Goal: Information Seeking & Learning: Understand process/instructions

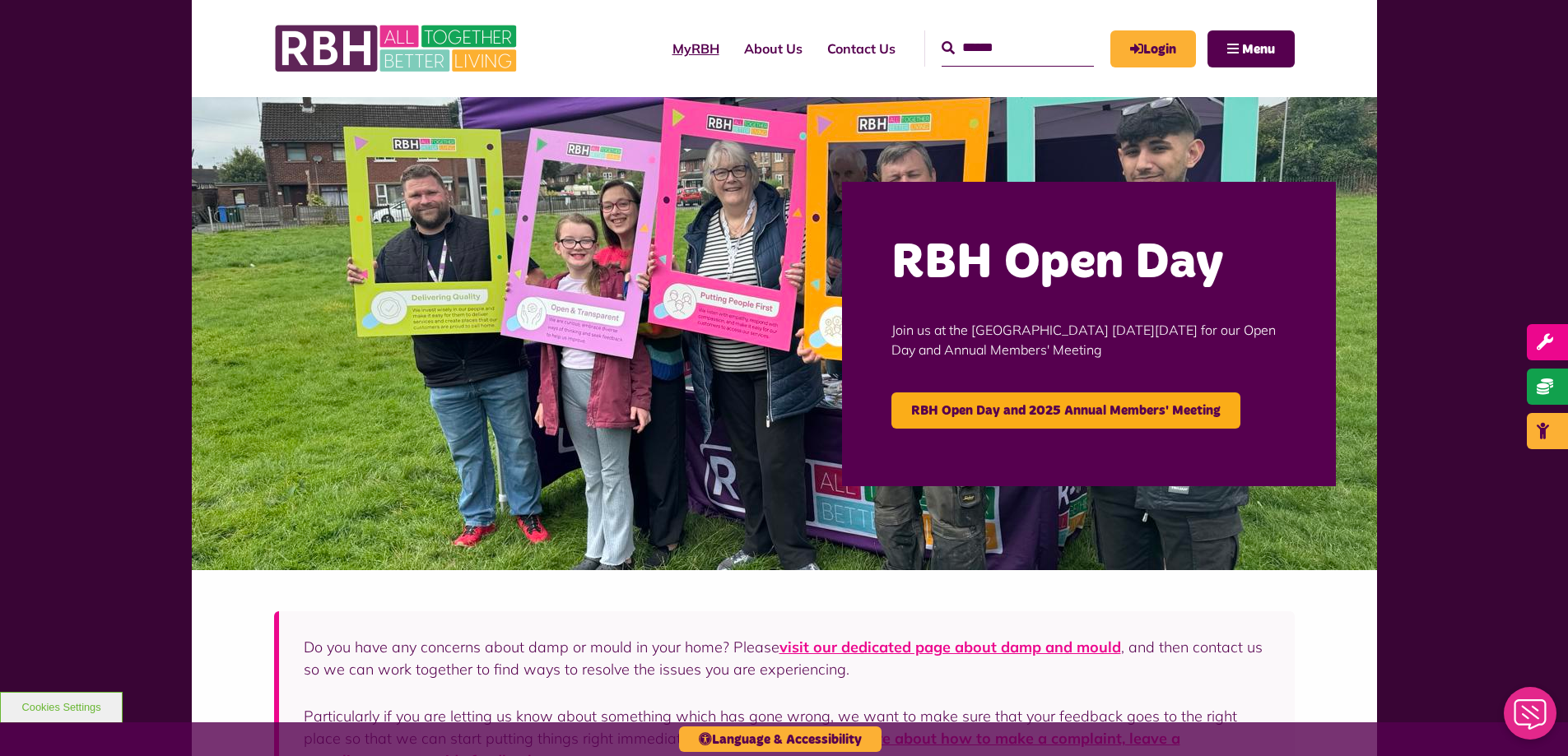
click at [668, 58] on link "MyRBH" at bounding box center [696, 48] width 72 height 45
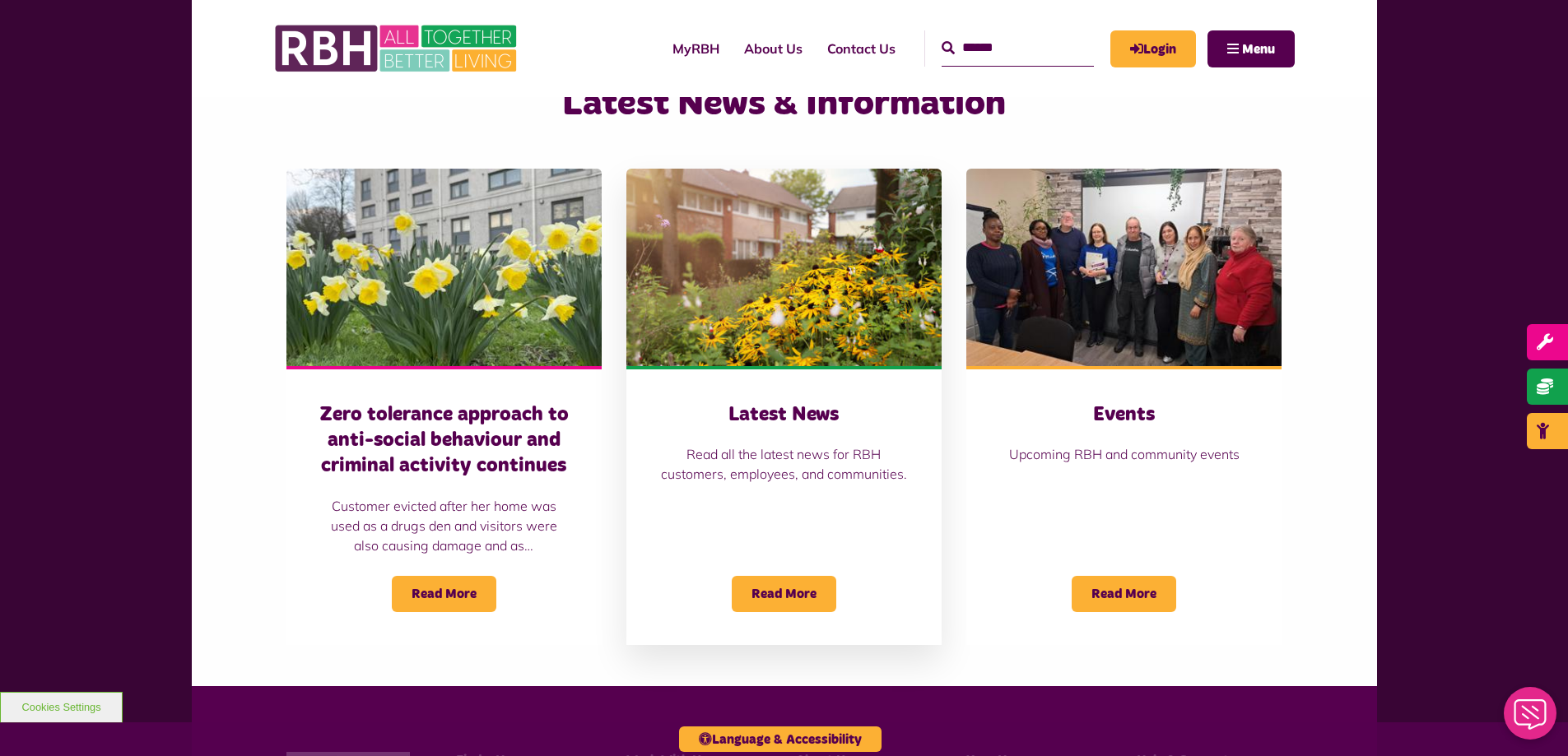
scroll to position [1316, 0]
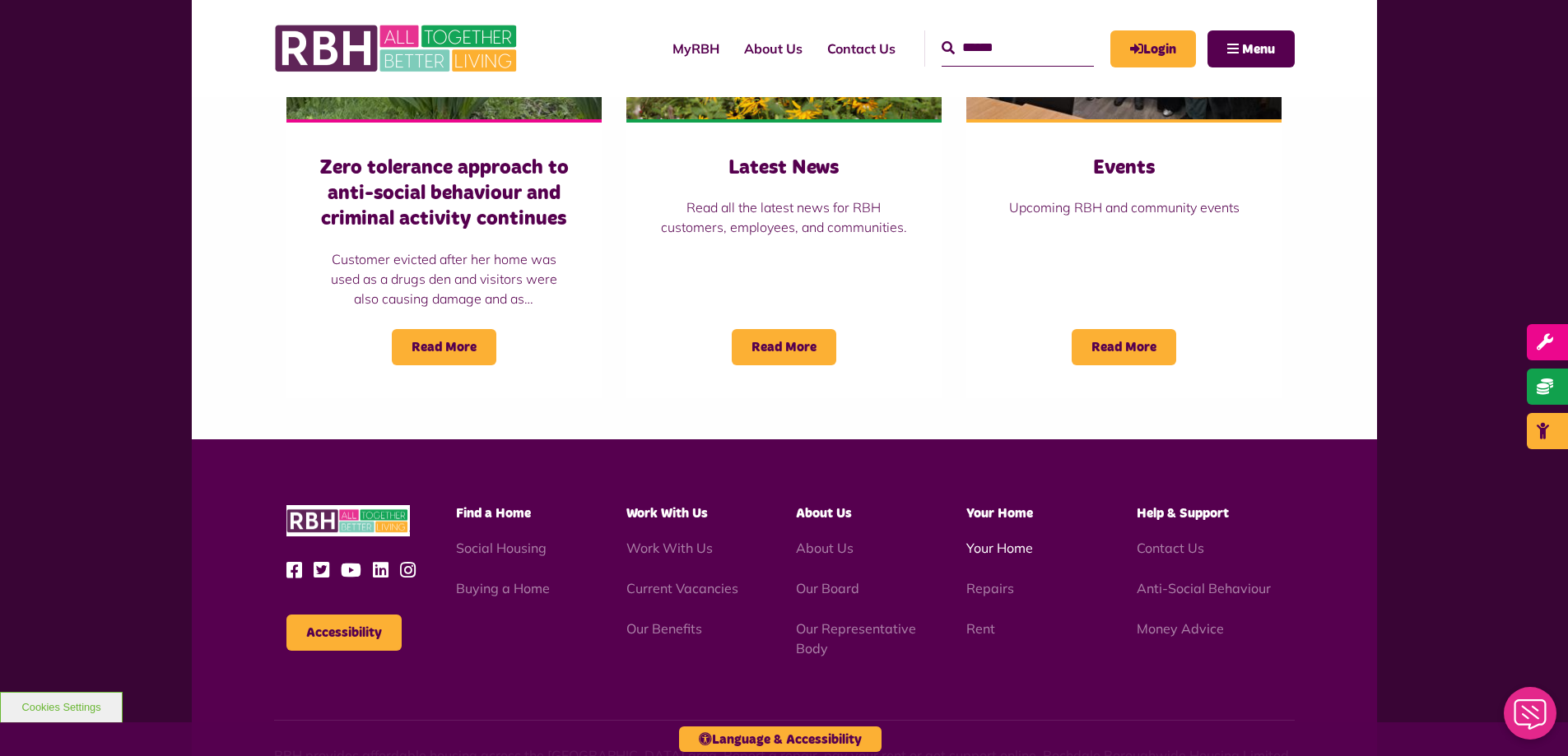
click at [1001, 555] on link "Your Home" at bounding box center [1000, 548] width 67 height 16
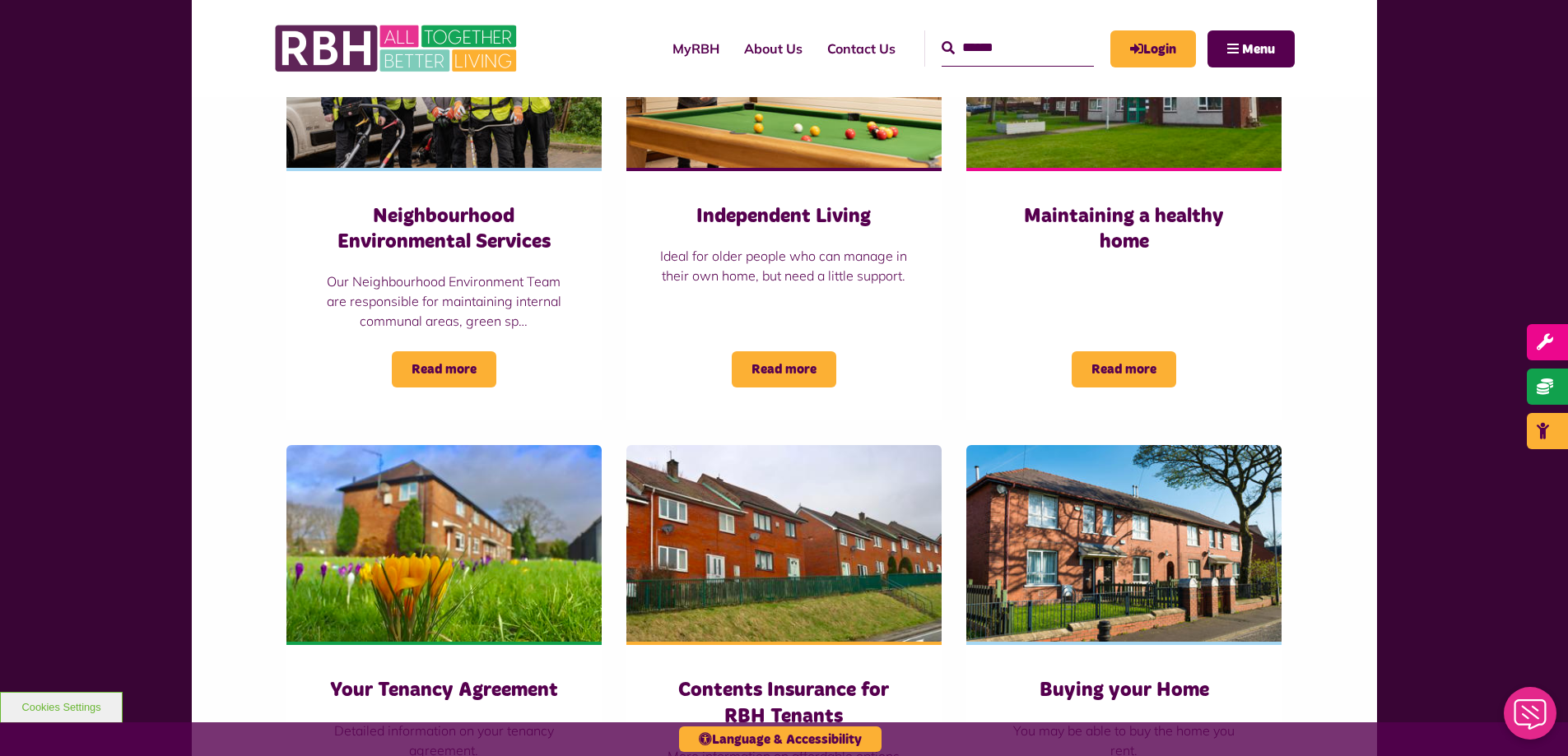
scroll to position [1218, 0]
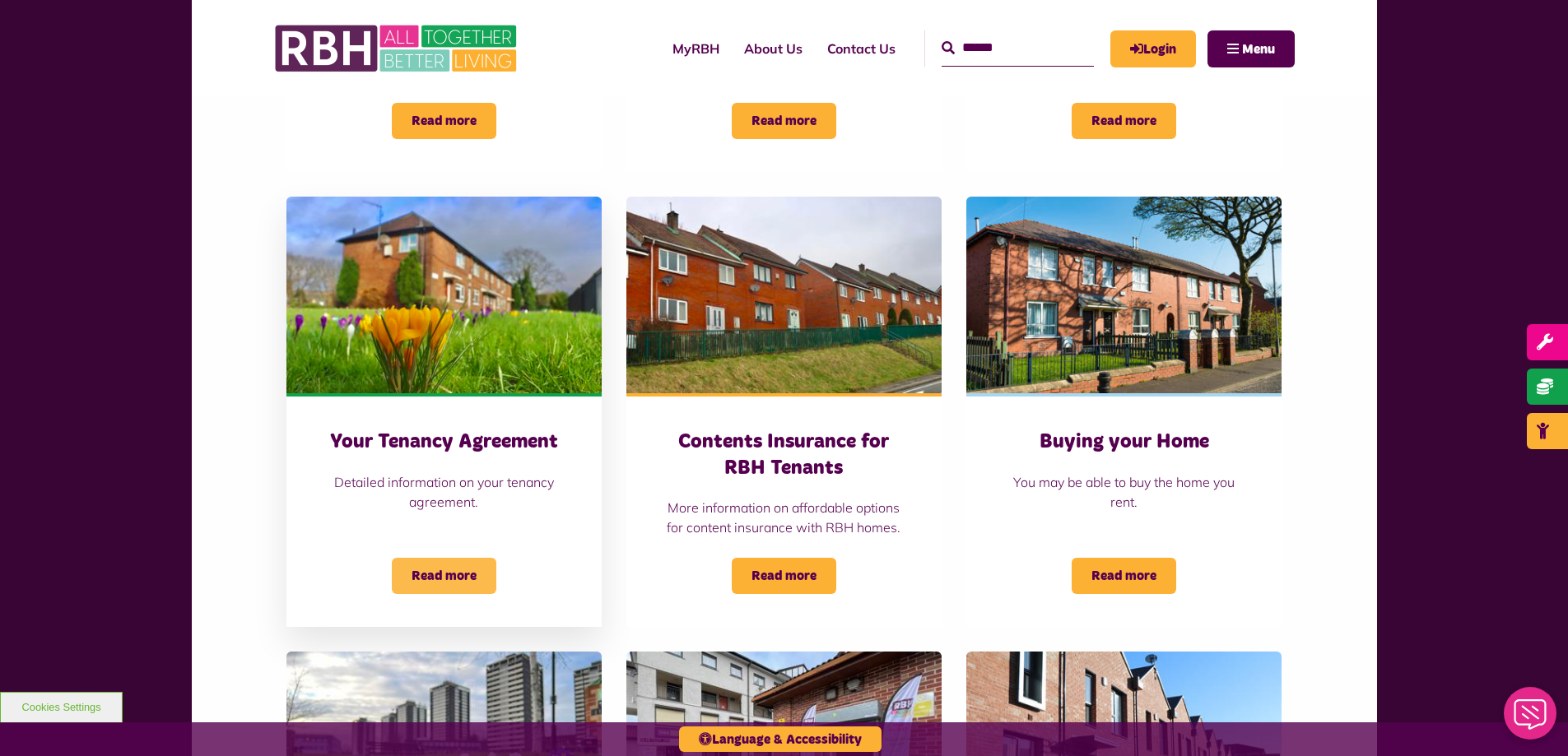
click at [442, 558] on span "Read more" at bounding box center [444, 576] width 105 height 36
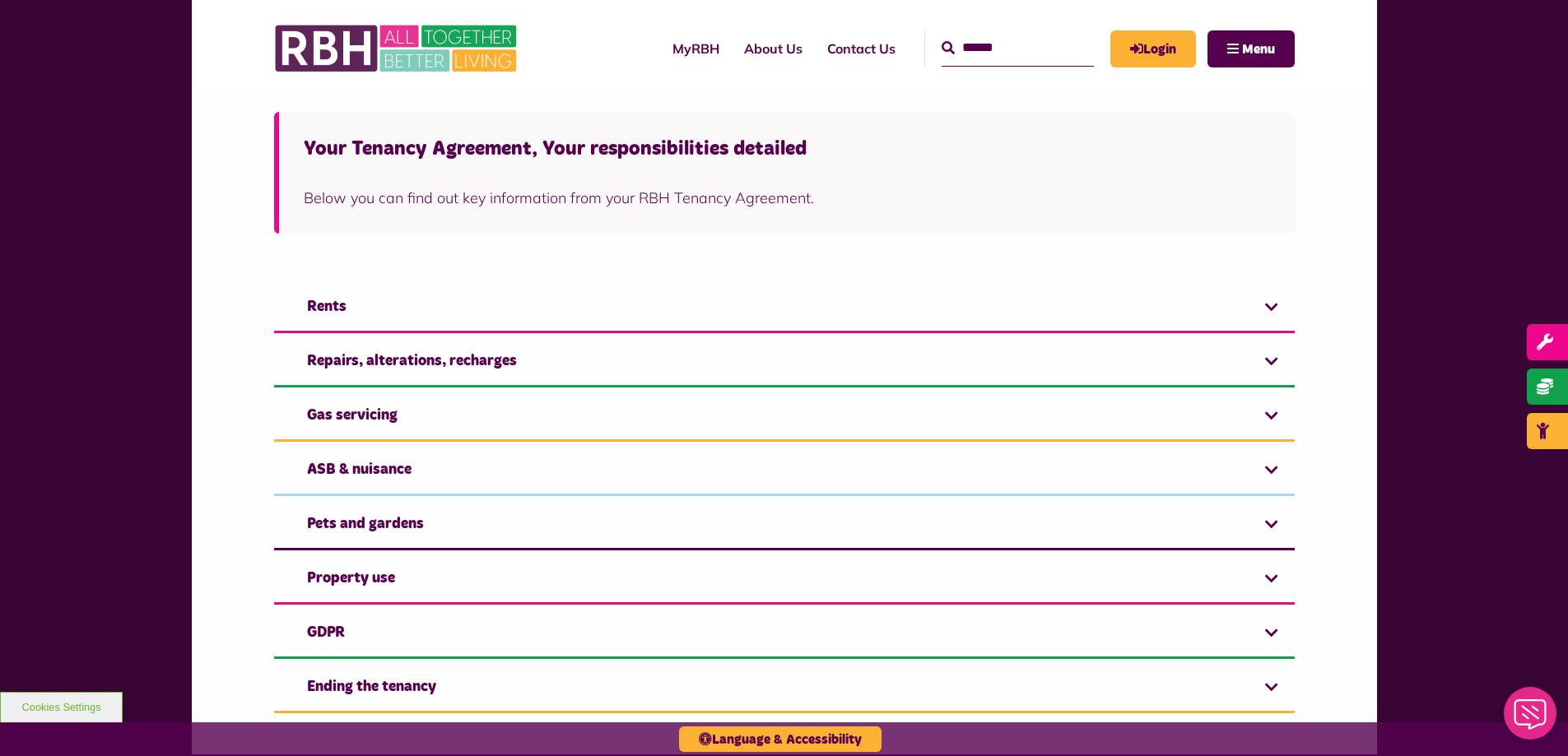
scroll to position [411, 0]
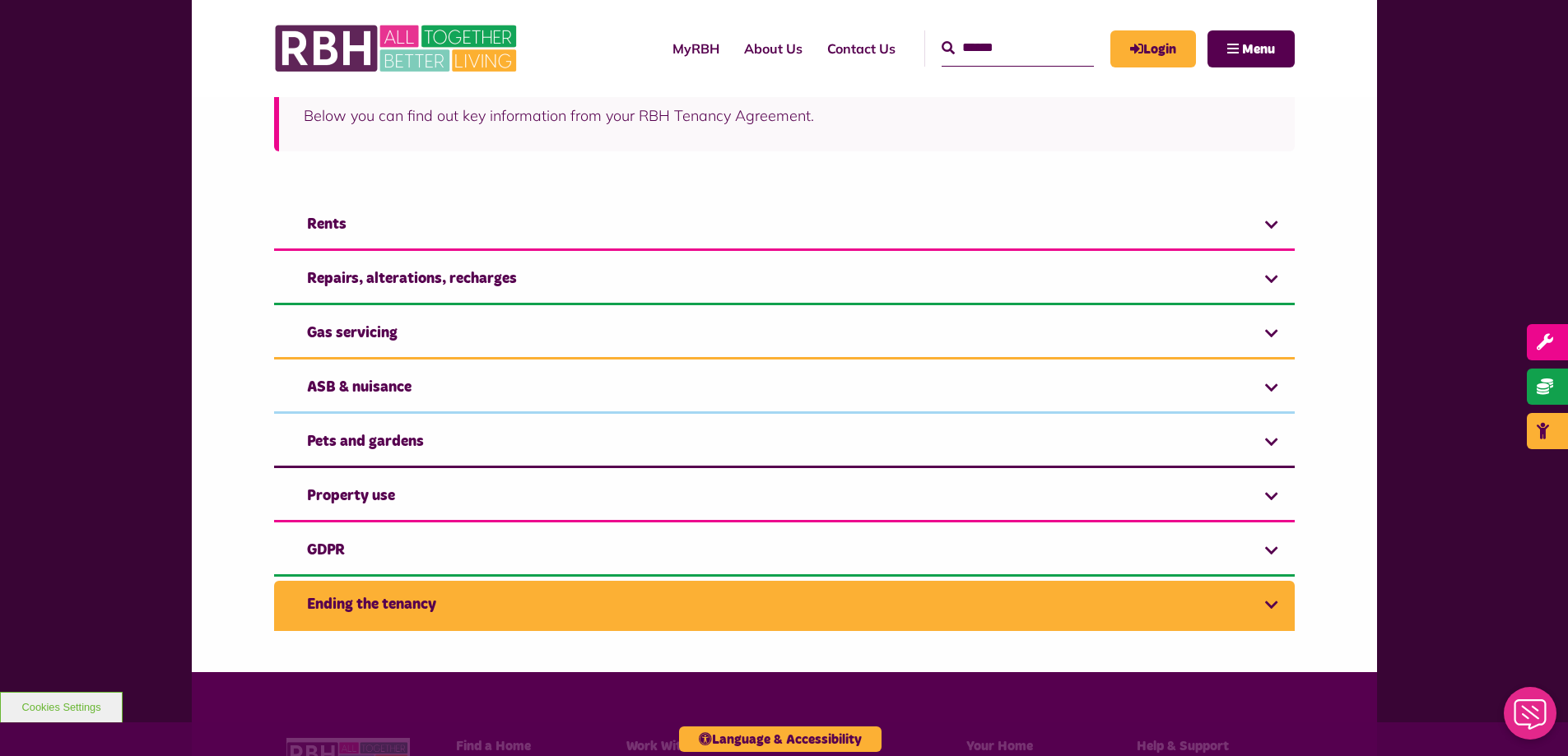
click at [439, 596] on link "Ending the tenancy" at bounding box center [784, 606] width 1021 height 50
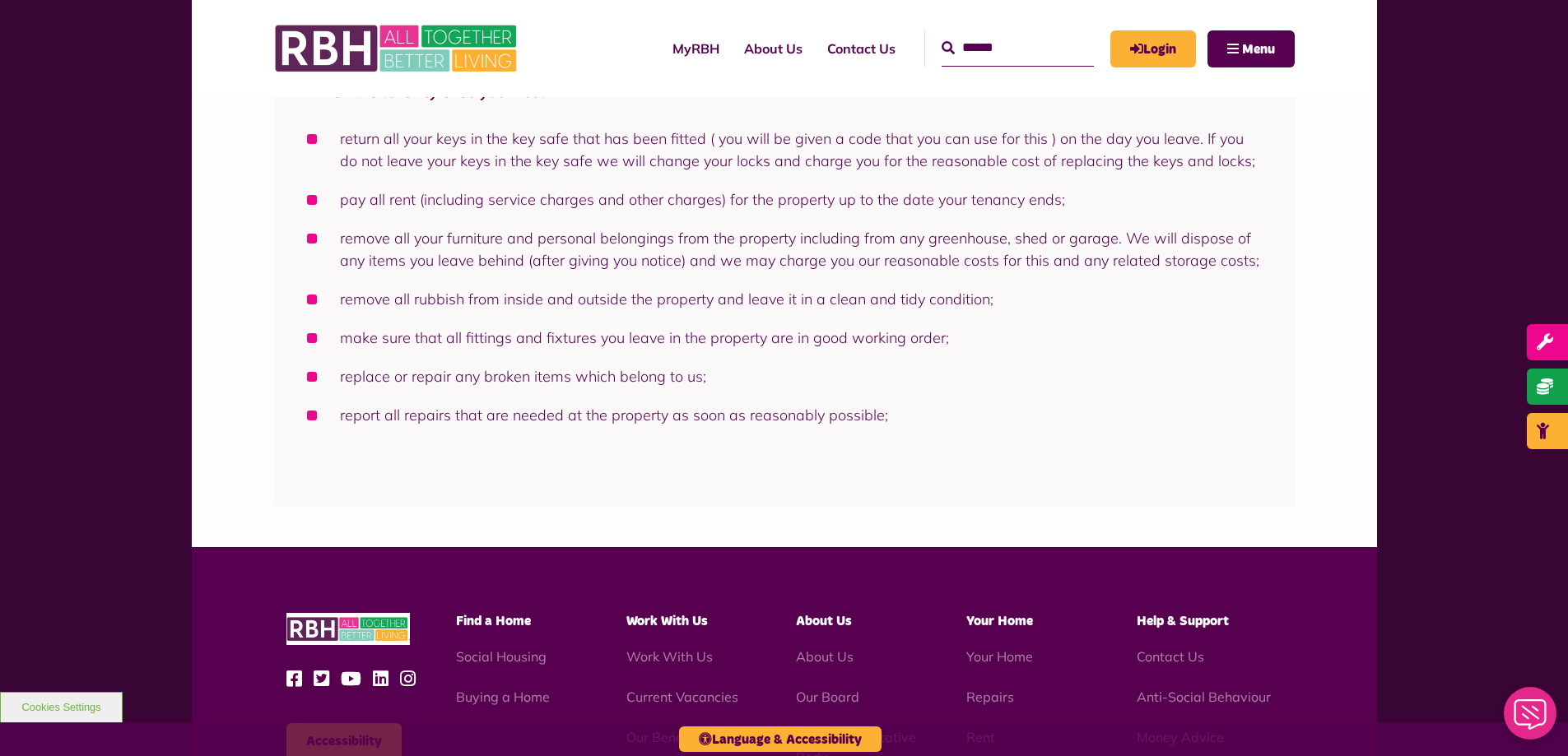
scroll to position [1234, 0]
